Goal: Task Accomplishment & Management: Complete application form

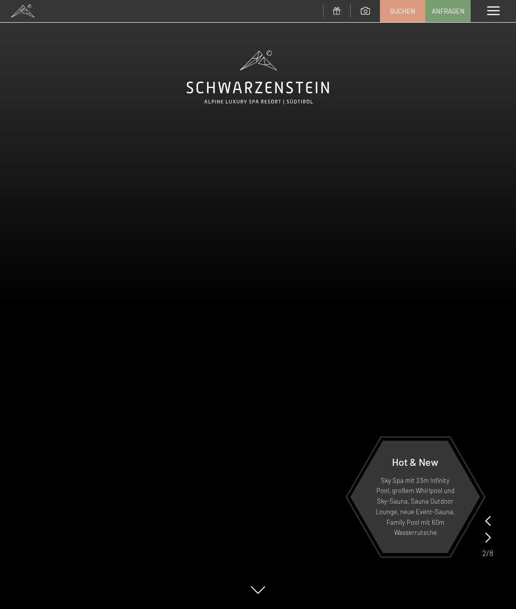
click at [449, 7] on span "Anfragen" at bounding box center [448, 11] width 33 height 9
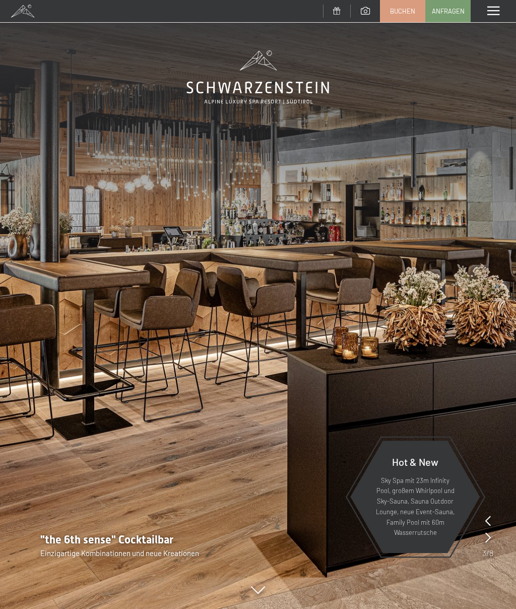
click at [494, 15] on span at bounding box center [493, 11] width 12 height 9
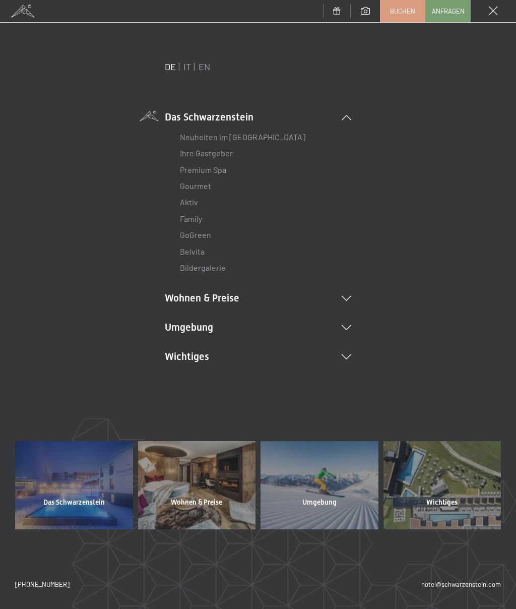
click at [186, 63] on link "IT" at bounding box center [187, 66] width 8 height 11
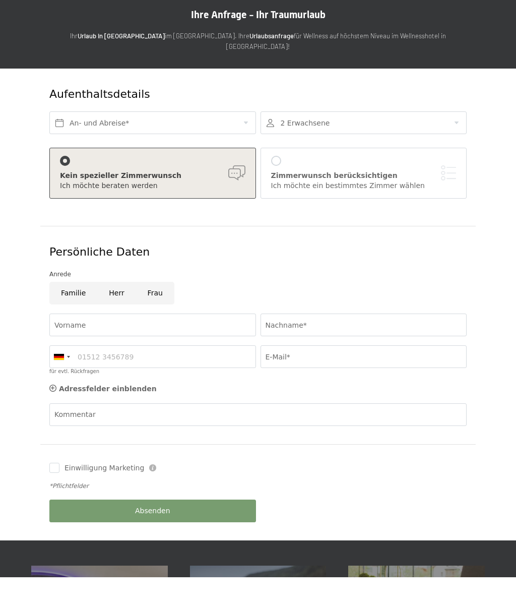
click at [438, 90] on p at bounding box center [257, 95] width 435 height 11
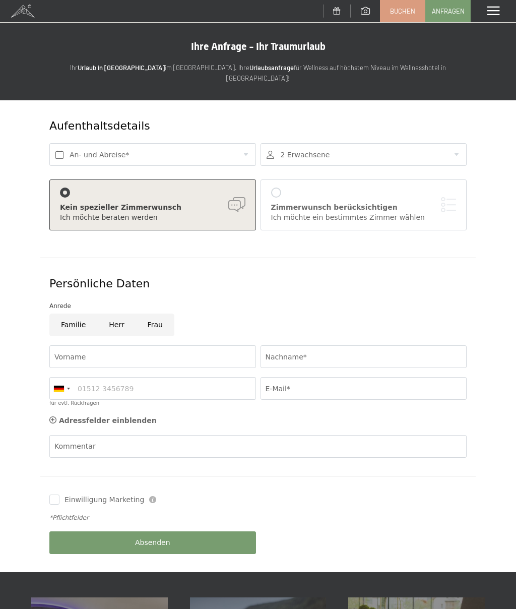
click at [494, 12] on span at bounding box center [493, 11] width 12 height 9
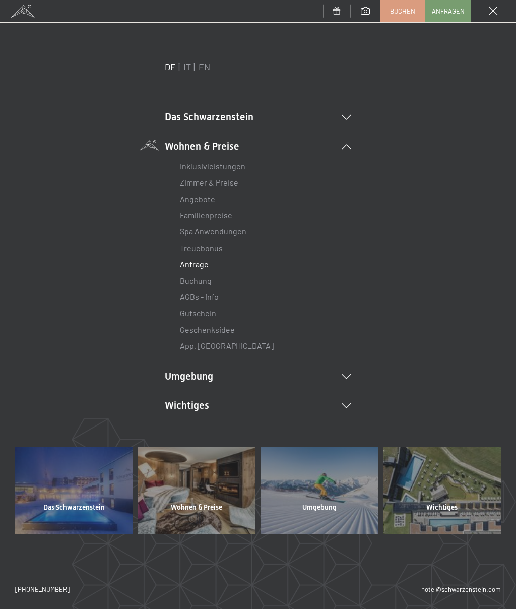
click at [188, 64] on link "IT" at bounding box center [187, 66] width 8 height 11
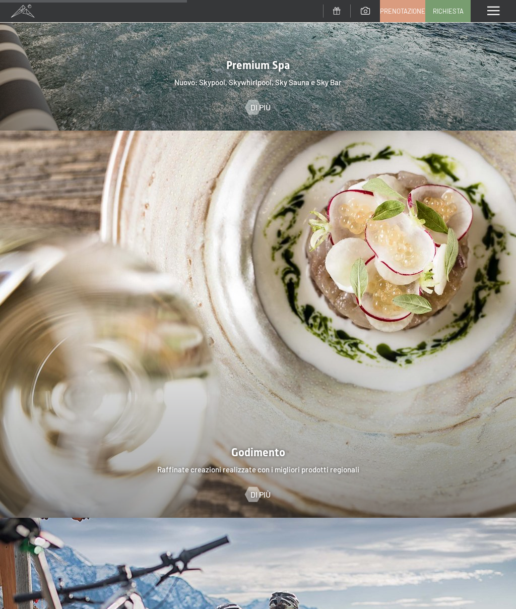
scroll to position [1515, 0]
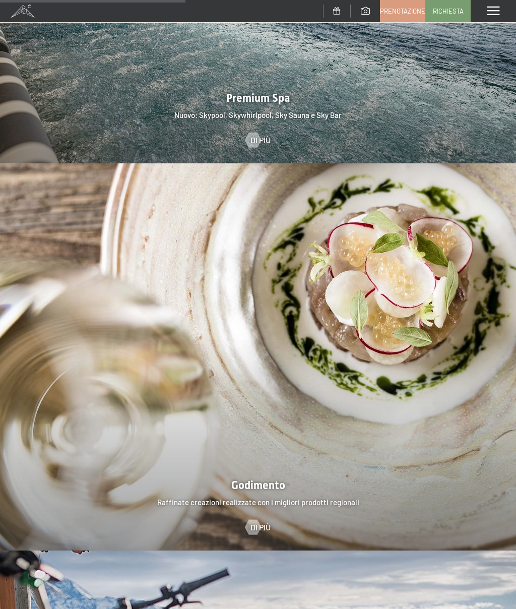
click at [492, 13] on span at bounding box center [493, 11] width 12 height 9
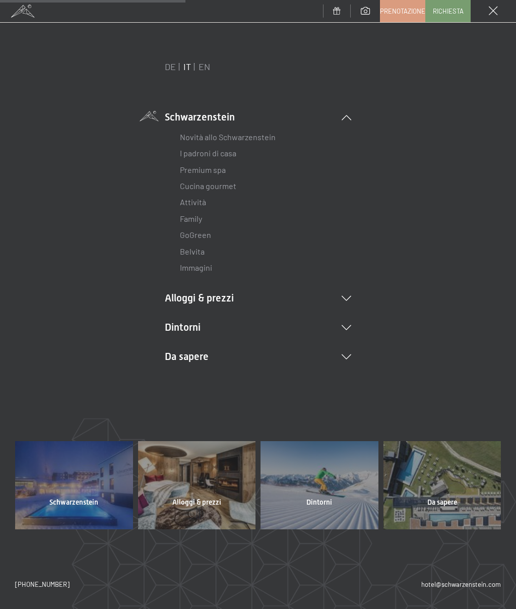
click at [350, 325] on icon at bounding box center [347, 327] width 10 height 5
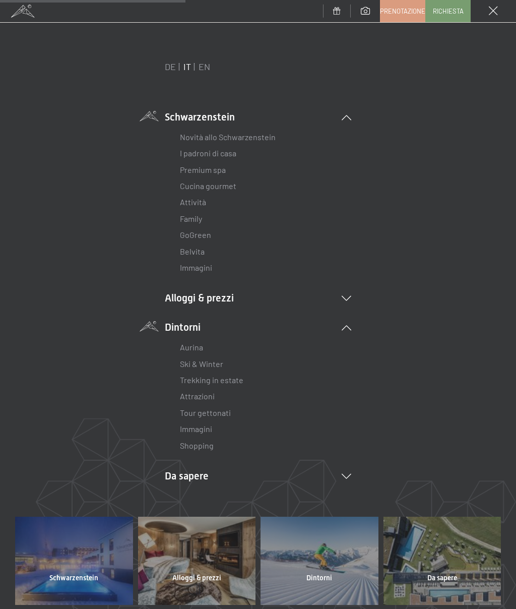
click at [220, 359] on link "Ski & Winter" at bounding box center [201, 364] width 43 height 10
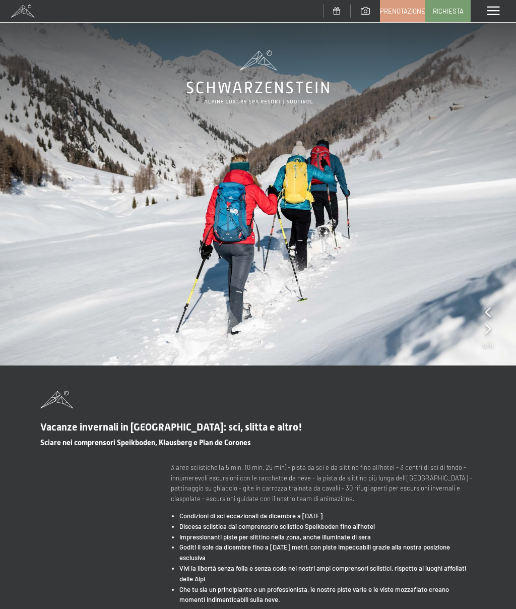
click at [407, 11] on span "Prenotazione" at bounding box center [402, 11] width 45 height 9
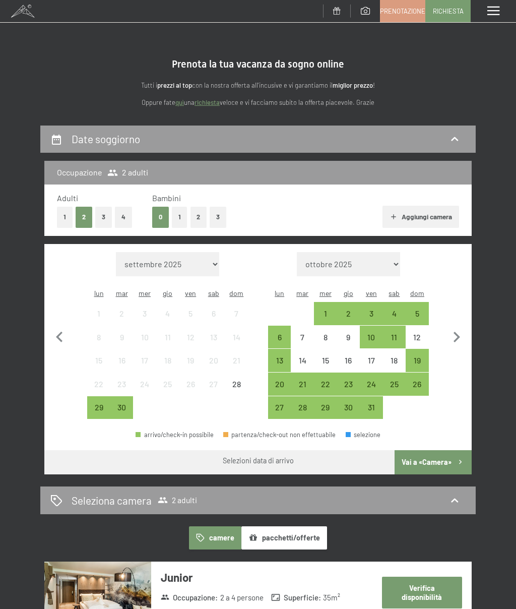
click at [457, 332] on icon "button" at bounding box center [457, 337] width 7 height 11
select select "[DATE]"
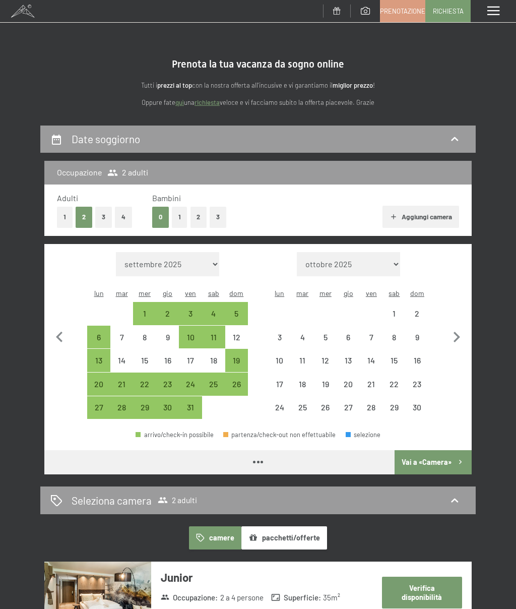
click at [455, 335] on icon "button" at bounding box center [456, 337] width 21 height 21
select select "[DATE]"
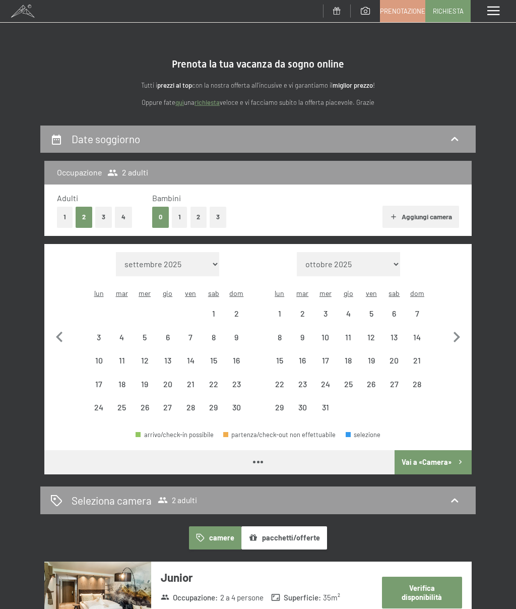
select select "[DATE]"
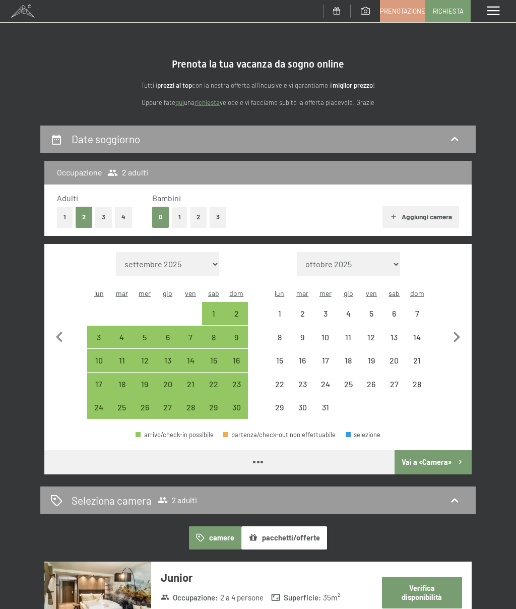
select select "[DATE]"
select select "2025-12-01"
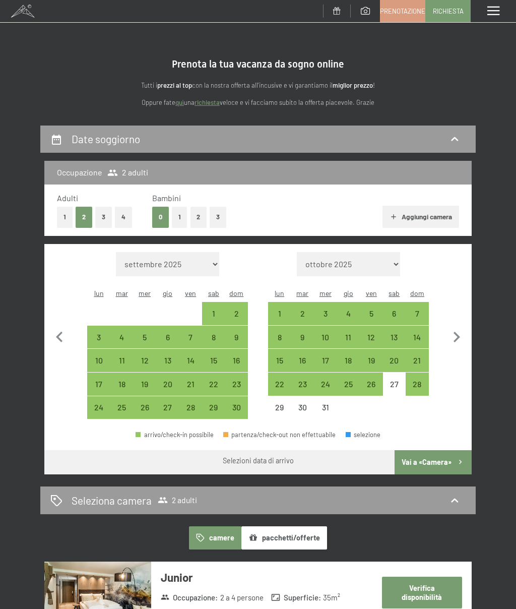
click at [448, 12] on span "Richiesta" at bounding box center [448, 11] width 31 height 9
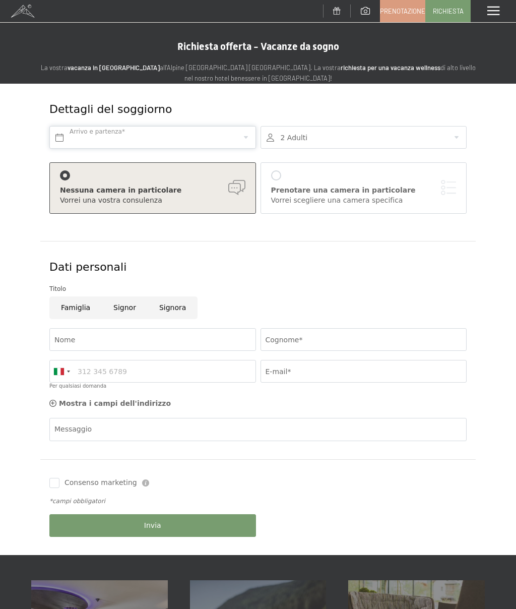
click at [244, 135] on input "text" at bounding box center [152, 137] width 207 height 23
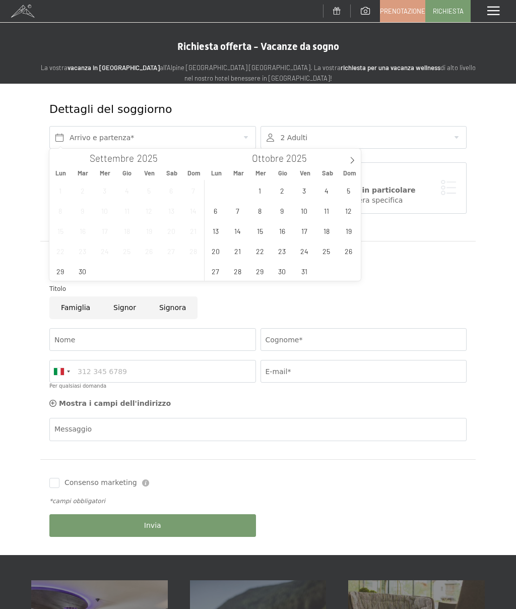
click at [354, 159] on icon at bounding box center [352, 160] width 7 height 7
click at [351, 156] on span at bounding box center [352, 157] width 17 height 17
click at [264, 270] on span "31" at bounding box center [260, 271] width 20 height 20
type input "Mer. 31/12/2025"
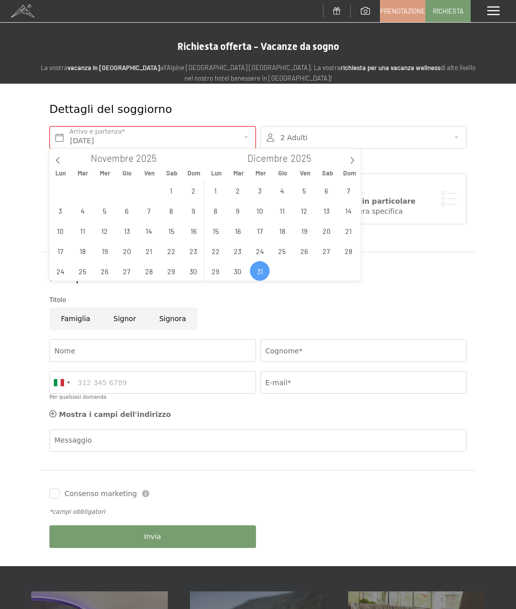
click at [356, 162] on span at bounding box center [352, 157] width 17 height 17
type input "2026"
click at [350, 188] on span "4" at bounding box center [349, 190] width 20 height 20
type input "Mer. 31/12/2025 - Dom. 04/01/2026"
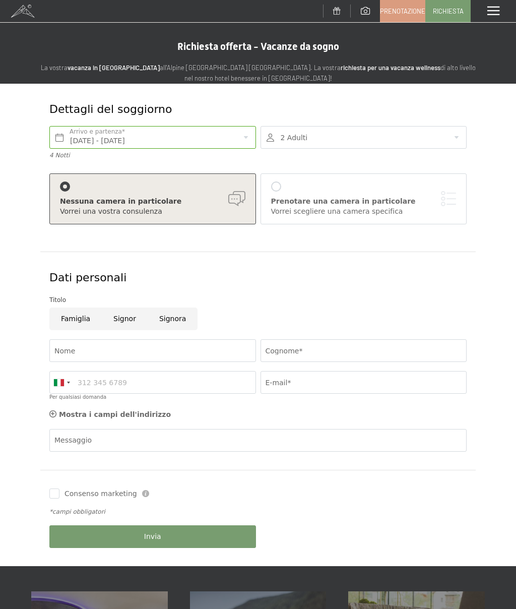
click at [125, 315] on input "Signor" at bounding box center [125, 318] width 46 height 23
radio input "true"
click at [159, 339] on label "Consenso marketing*" at bounding box center [196, 334] width 81 height 10
click at [156, 339] on input "Consenso marketing*" at bounding box center [151, 334] width 10 height 10
checkbox input "false"
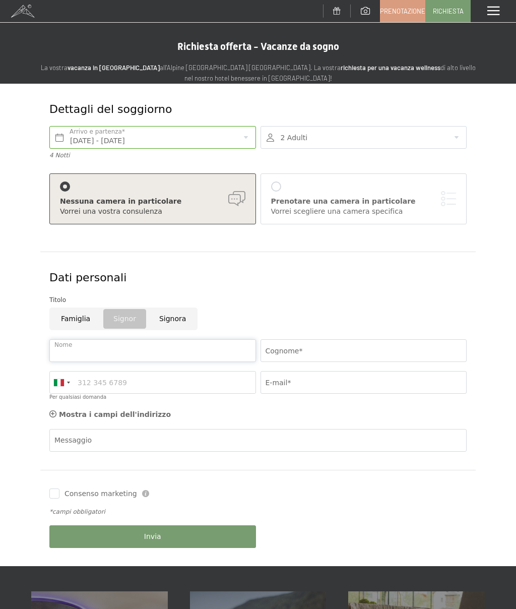
click at [138, 350] on input "Nome" at bounding box center [152, 350] width 207 height 23
type input "Massimiliano"
click at [330, 346] on input "Cognome*" at bounding box center [364, 350] width 207 height 23
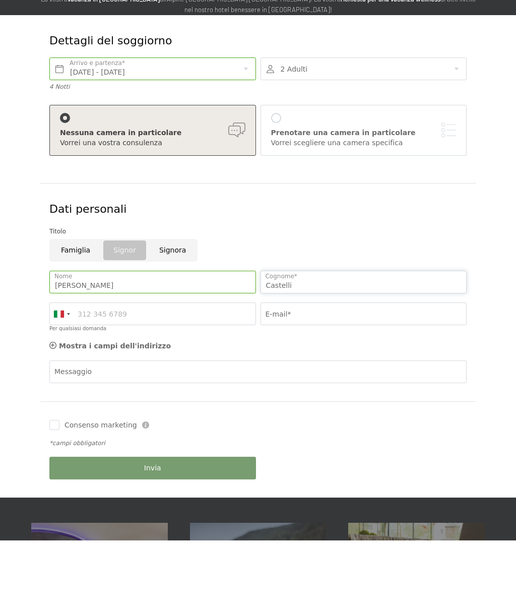
type input "Castelli"
click at [300, 371] on input "E-mail*" at bounding box center [364, 382] width 207 height 23
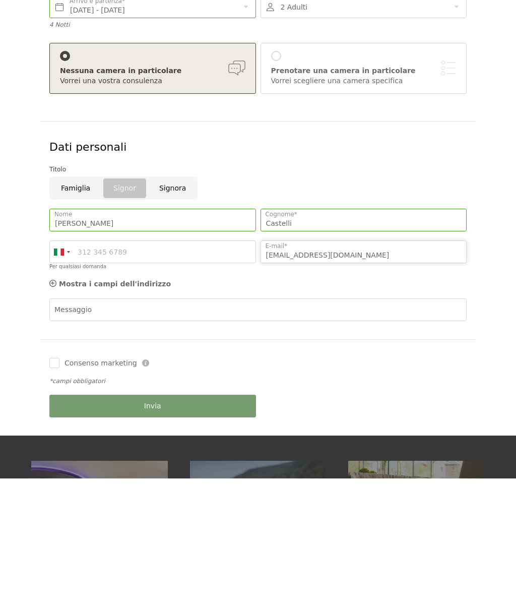
type input "Max.castelli69@gmail.com"
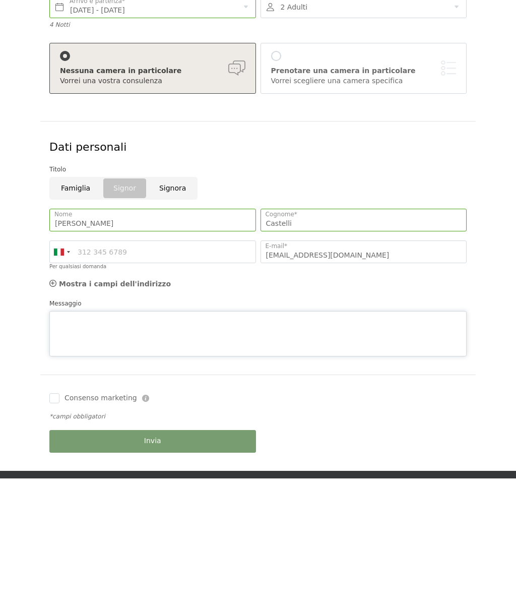
click at [149, 429] on div "Messaggio" at bounding box center [257, 458] width 417 height 58
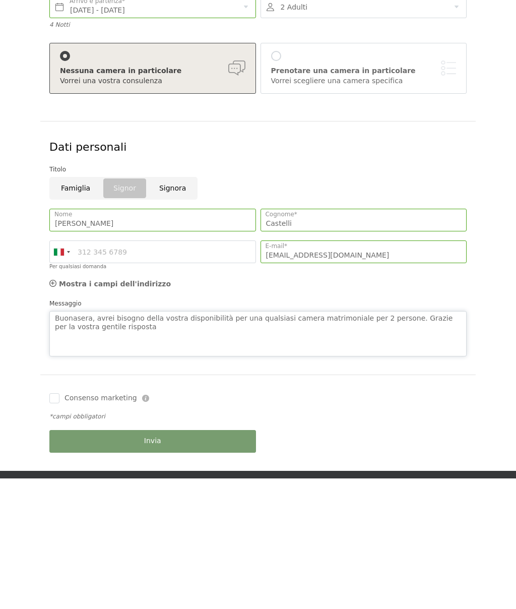
click at [60, 441] on textarea "Buonasera, avrei bisogno della vostra disponibilità per una qualsiasi camera ma…" at bounding box center [257, 463] width 417 height 45
click at [65, 441] on textarea "Buonasera, avrei bisogno della vostra disponibilità per una qualsiasi camera ma…" at bounding box center [257, 463] width 417 height 45
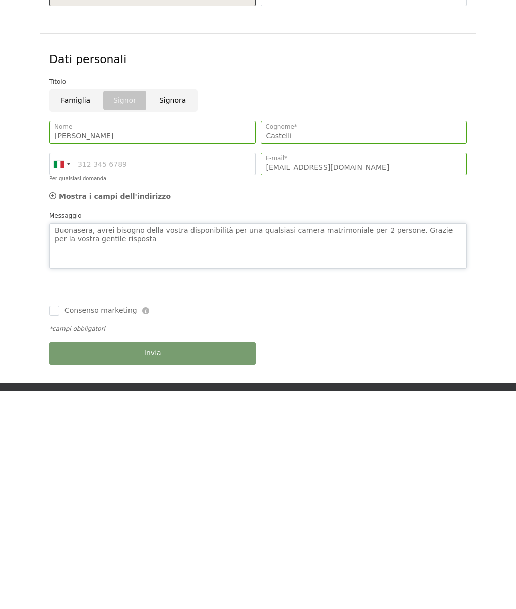
type textarea "Buonasera, avrei bisogno della vostra disponibilità per una qualsiasi camera ma…"
click at [170, 556] on div "Invia" at bounding box center [152, 572] width 211 height 32
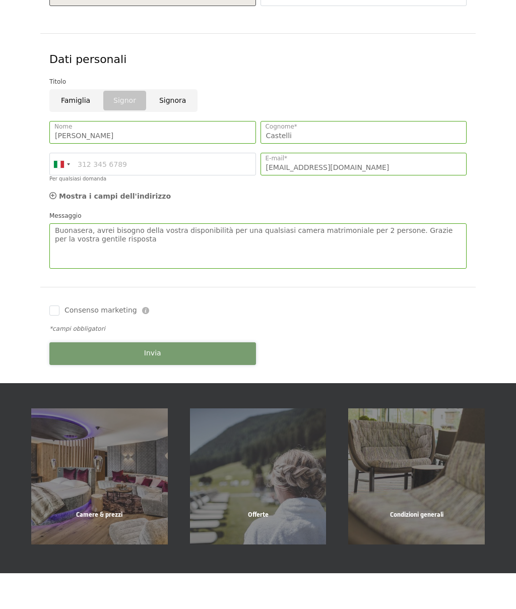
click at [173, 378] on button "Invia" at bounding box center [152, 389] width 207 height 23
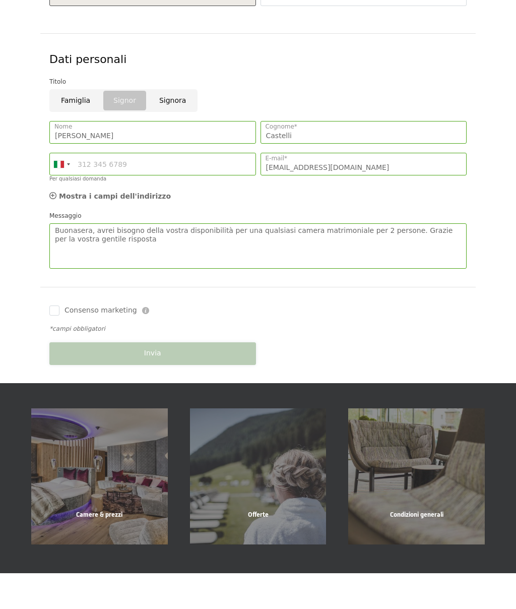
scroll to position [0, 0]
